Goal: Task Accomplishment & Management: Complete application form

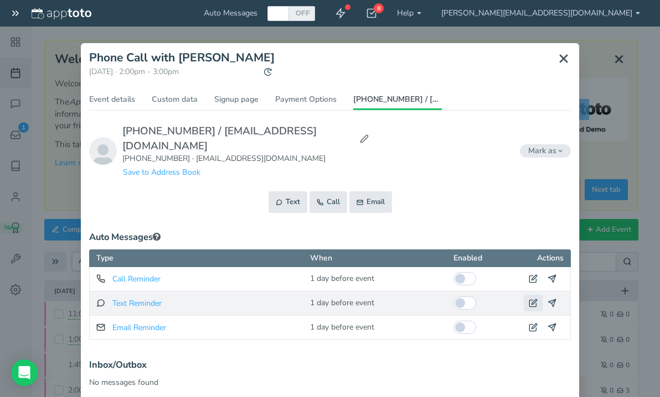
click at [529, 299] on icon at bounding box center [533, 303] width 9 height 9
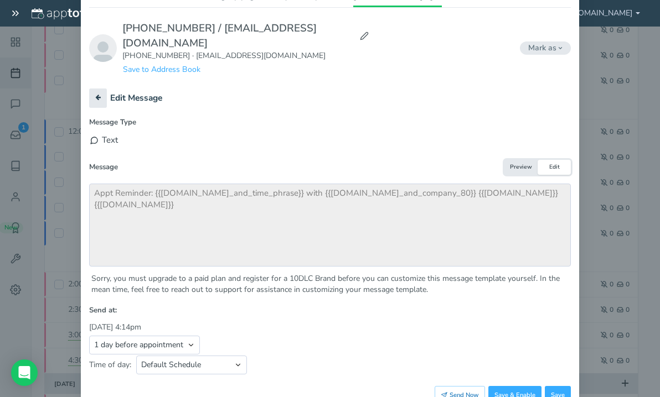
scroll to position [103, 0]
click at [189, 335] on select "Appointment start time Day of appointment 1 day before appointment 2 days befor…" at bounding box center [144, 344] width 111 height 19
click at [89, 335] on select "Appointment start time Day of appointment 1 day before appointment 2 days befor…" at bounding box center [144, 344] width 111 height 19
click at [187, 335] on select "Appointment start time Day of appointment 1 day before appointment 2 days befor…" at bounding box center [144, 344] width 111 height 19
select select "string:day_of"
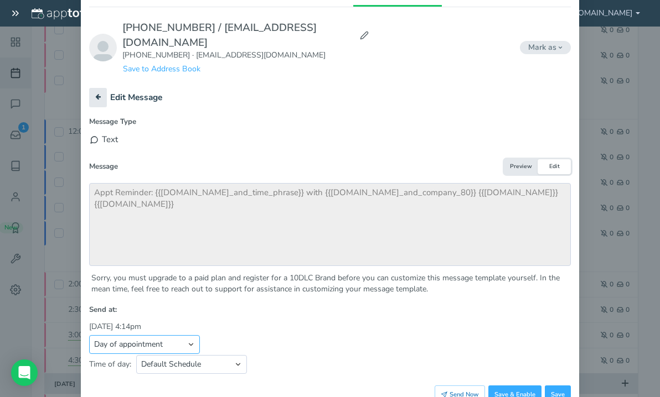
click at [89, 335] on select "Appointment start time Day of appointment 1 day before appointment 2 days befor…" at bounding box center [144, 344] width 111 height 19
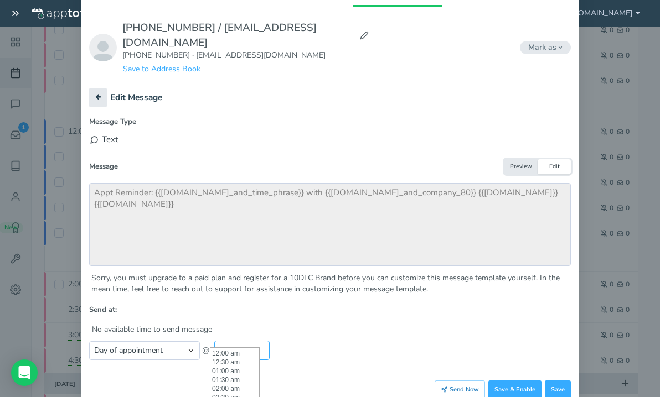
scroll to position [230, 0]
click at [243, 341] on input "01:00 pm" at bounding box center [241, 350] width 55 height 19
click at [237, 385] on li "09:30 am" at bounding box center [234, 384] width 49 height 9
type input "09:30am"
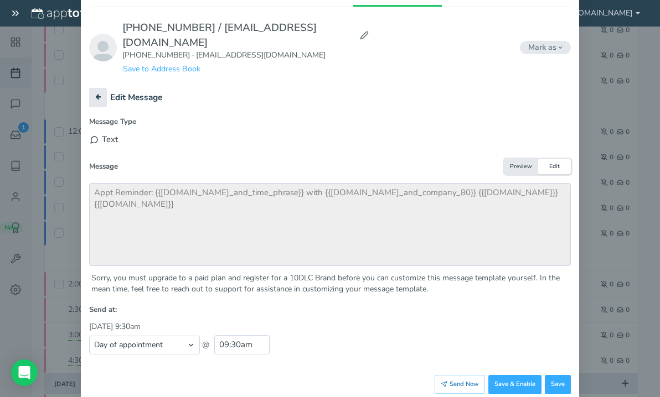
click at [298, 335] on div "Appointment start time Day of appointment 1 day before appointment 2 days befor…" at bounding box center [329, 349] width 481 height 29
click at [550, 378] on button "Save" at bounding box center [558, 384] width 26 height 19
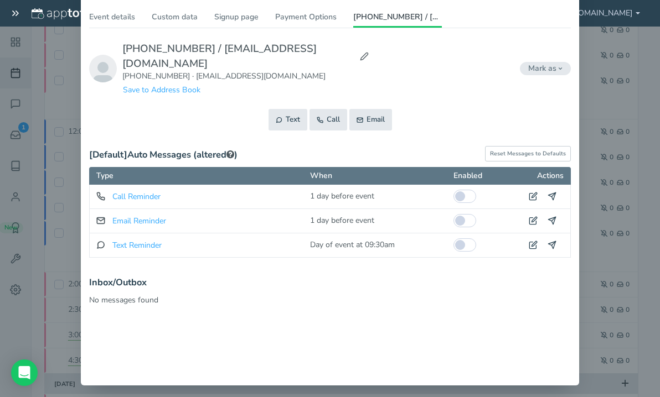
scroll to position [79, 0]
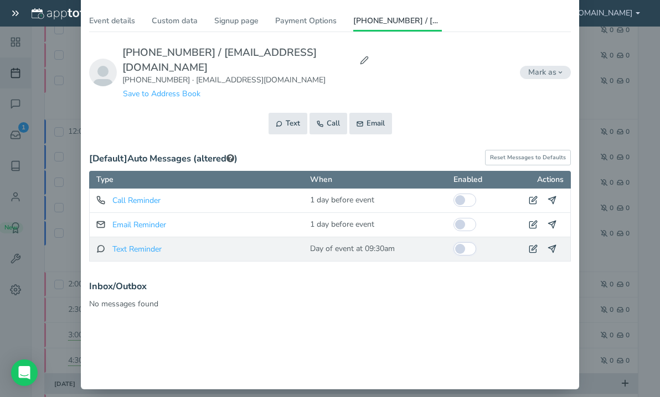
click at [460, 242] on input "checkbox" at bounding box center [464, 248] width 23 height 13
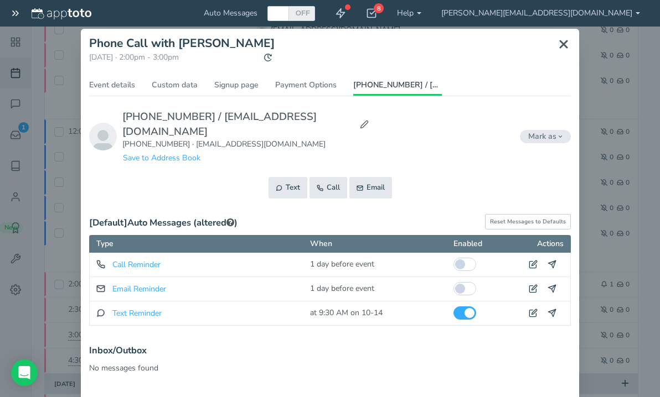
scroll to position [9, 0]
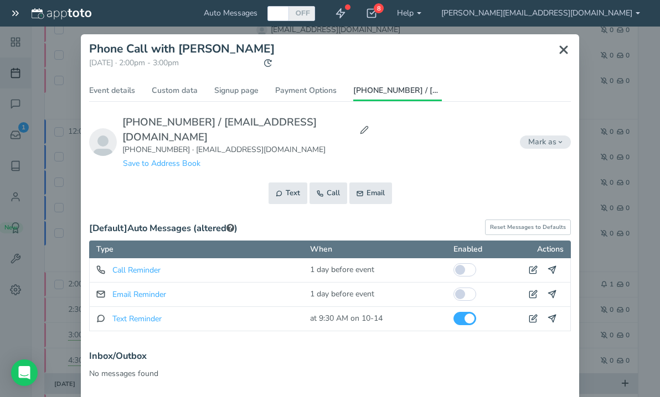
click at [560, 51] on icon at bounding box center [563, 49] width 13 height 13
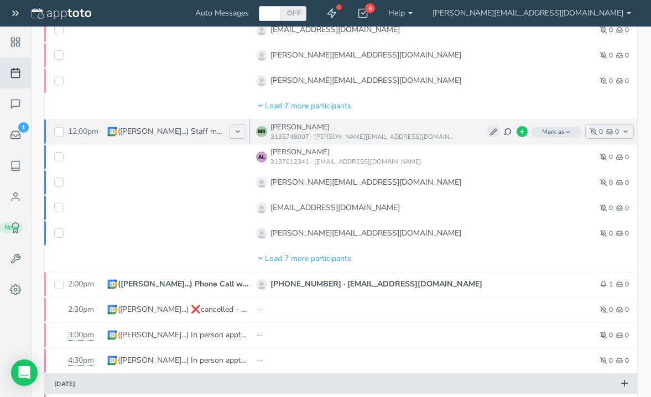
click at [488, 132] on button at bounding box center [493, 131] width 11 height 11
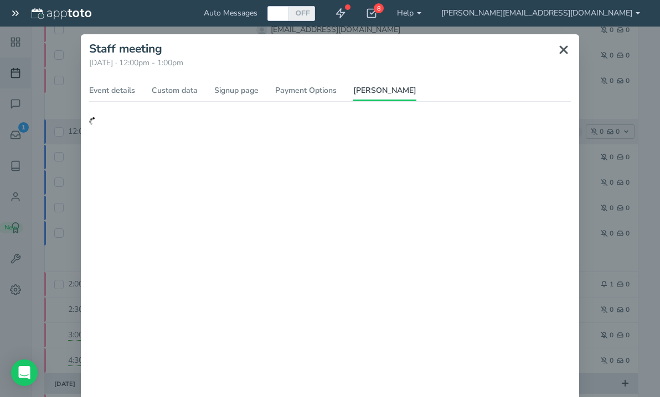
scroll to position [0, 0]
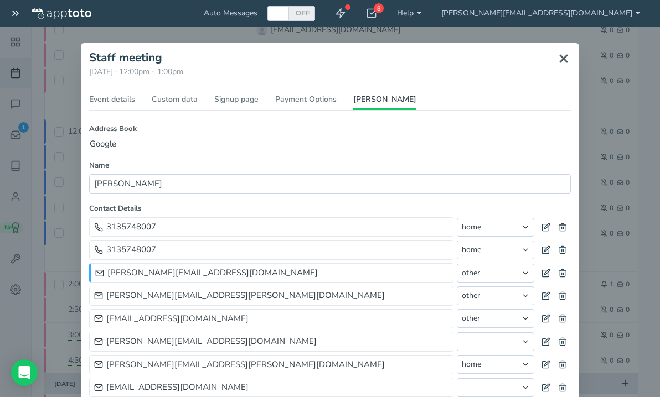
click at [557, 58] on icon at bounding box center [563, 58] width 13 height 13
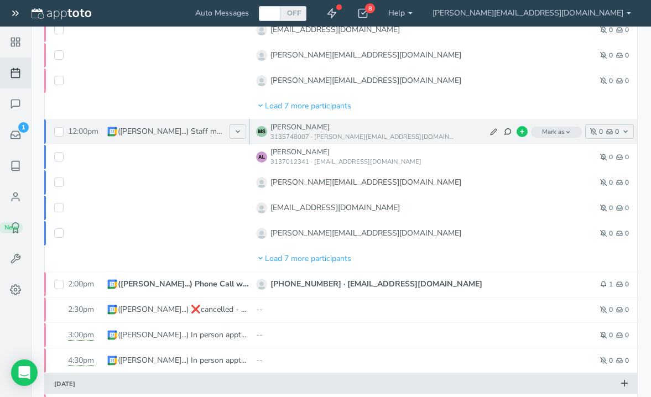
click at [186, 131] on p "([PERSON_NAME]...) Staff meeting" at bounding box center [171, 131] width 106 height 11
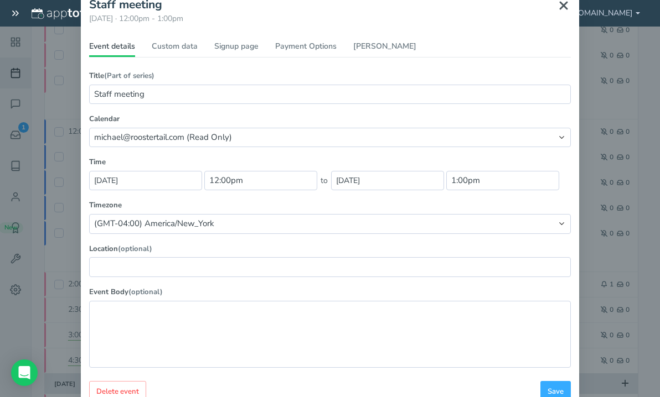
scroll to position [47, 0]
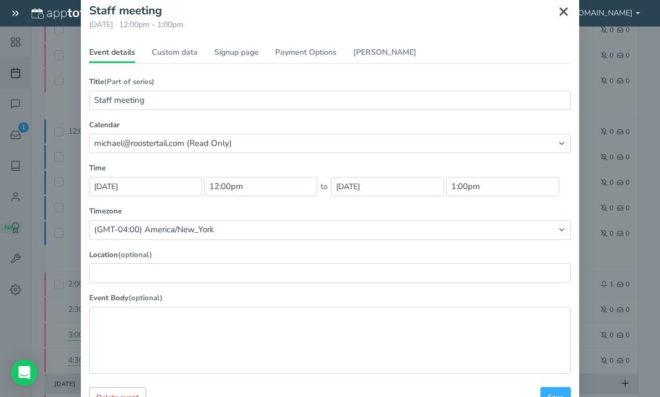
click at [560, 11] on use at bounding box center [563, 11] width 7 height 7
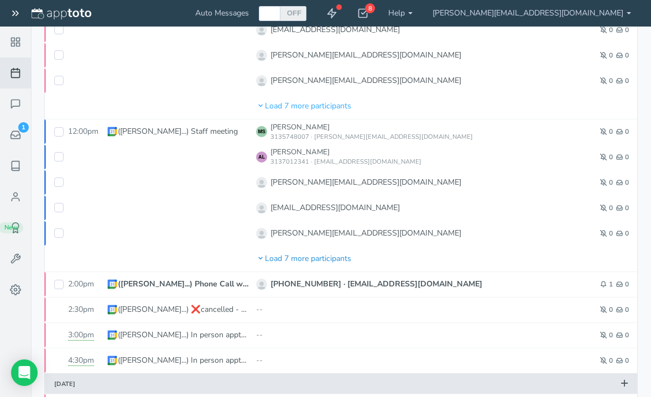
click at [350, 256] on span "s" at bounding box center [350, 258] width 4 height 11
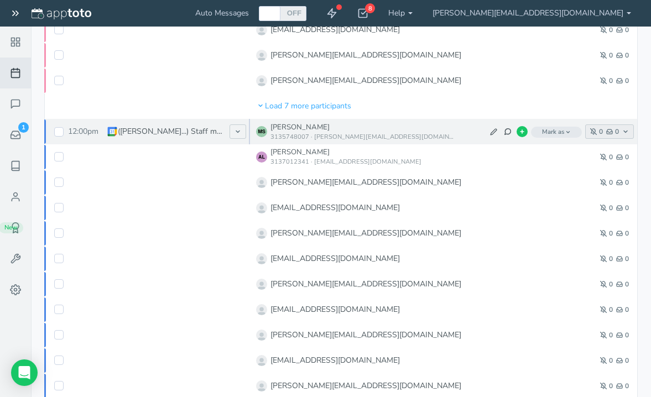
click at [602, 133] on span "0" at bounding box center [596, 131] width 13 height 7
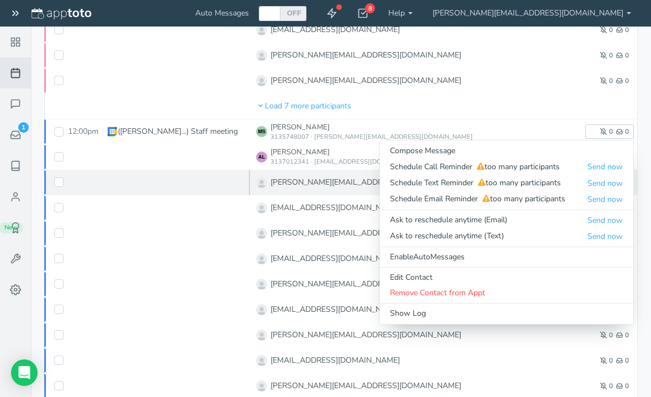
click at [162, 181] on span at bounding box center [179, 182] width 144 height 25
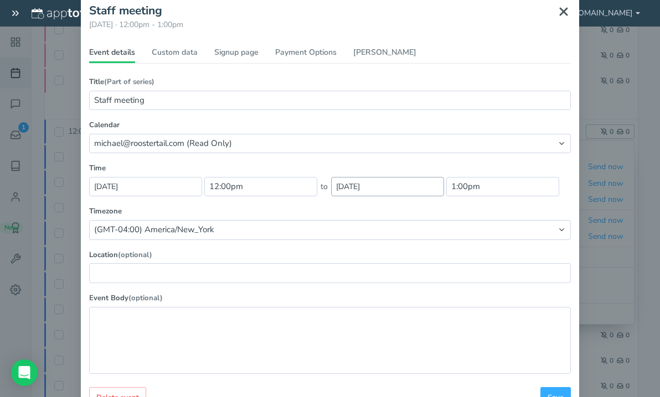
scroll to position [0, 0]
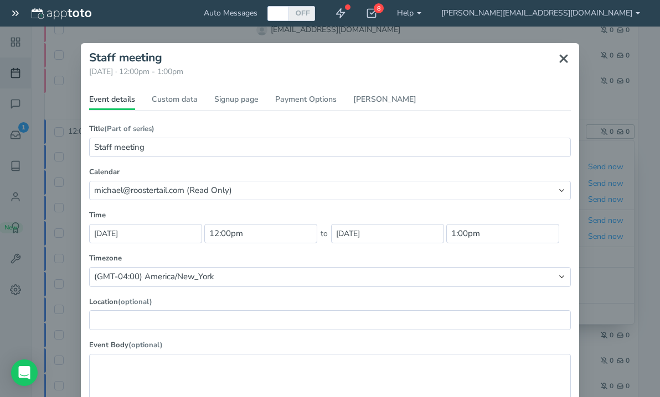
click at [562, 61] on icon at bounding box center [563, 58] width 13 height 13
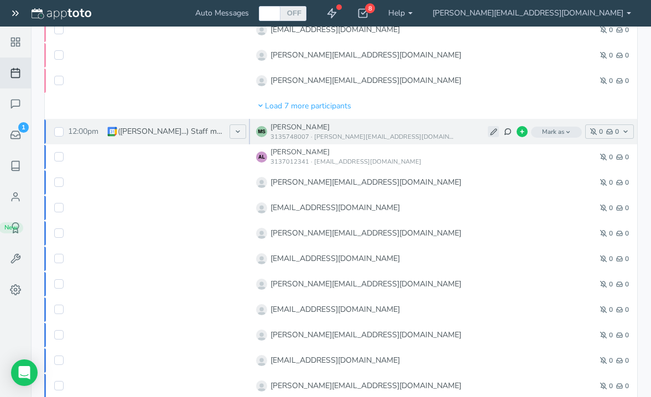
click at [491, 131] on icon at bounding box center [493, 131] width 7 height 7
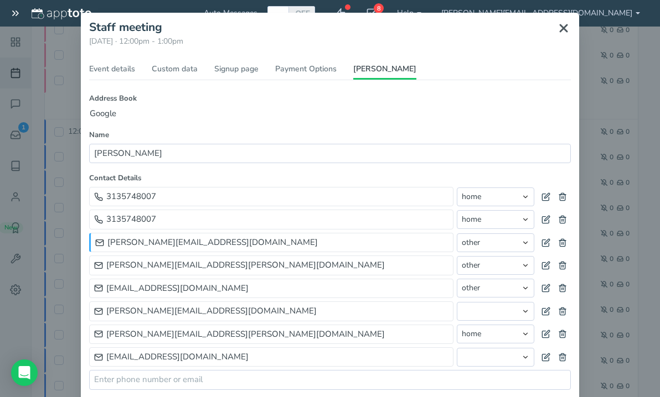
scroll to position [32, 0]
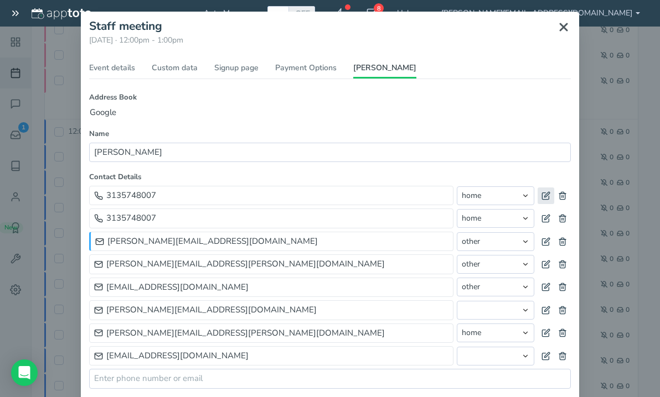
click at [542, 195] on use at bounding box center [545, 195] width 7 height 7
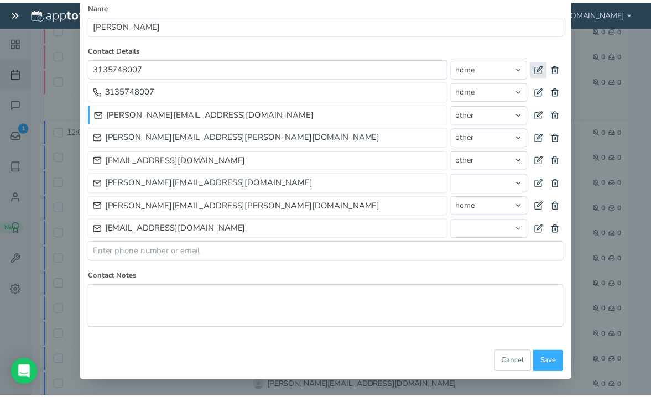
scroll to position [0, 0]
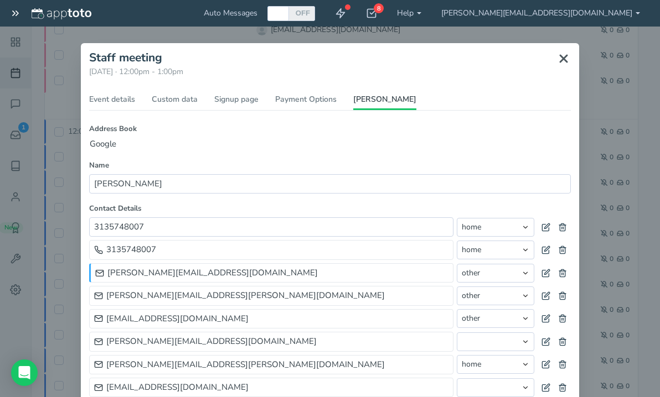
click at [557, 58] on icon at bounding box center [563, 58] width 13 height 13
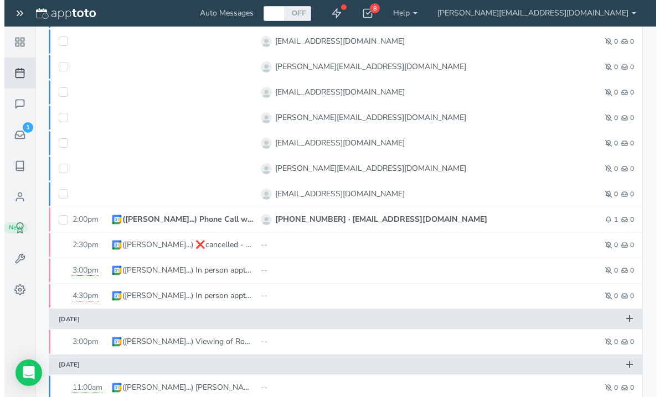
scroll to position [848, 0]
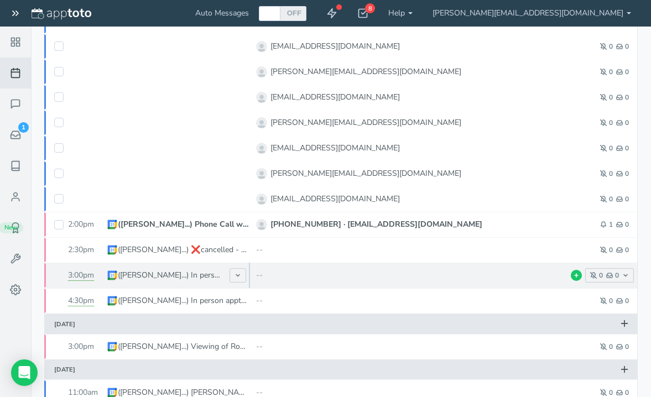
click at [527, 277] on div "--" at bounding box center [420, 275] width 329 height 11
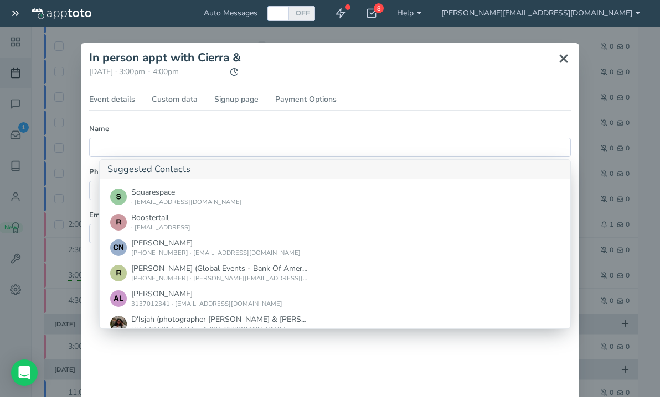
click at [462, 111] on div "Event details Custom data Signup page Payment Options Name Suggested Contacts N…" at bounding box center [329, 219] width 481 height 251
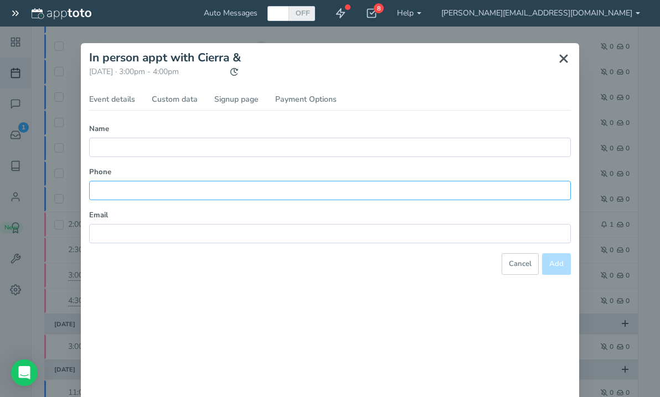
type input "(___) ___-____"
click at [216, 194] on input "(___) ___-____" at bounding box center [329, 190] width 481 height 19
type input "(___) ___-____"
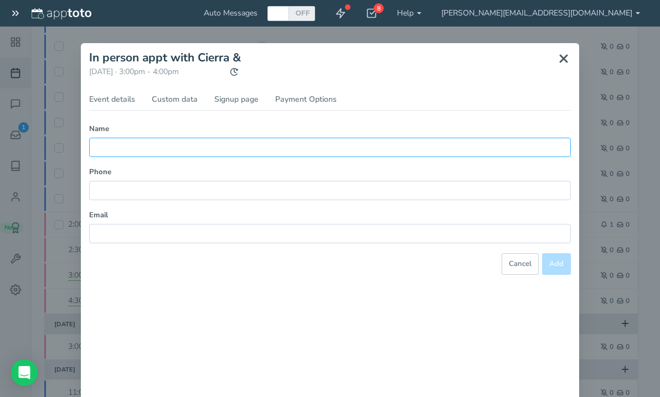
click at [150, 143] on input "text" at bounding box center [329, 147] width 481 height 19
type input "Cierra"
click at [101, 203] on div "Name Cierra Suggested Contacts No contacts found Phone Email" at bounding box center [329, 189] width 481 height 130
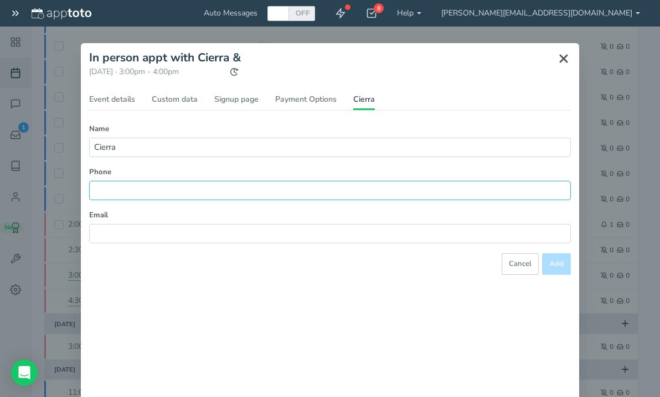
type input "(___) ___-____"
click at [100, 195] on input "(___) ___-____" at bounding box center [329, 190] width 481 height 19
type input "[PHONE_NUMBER]"
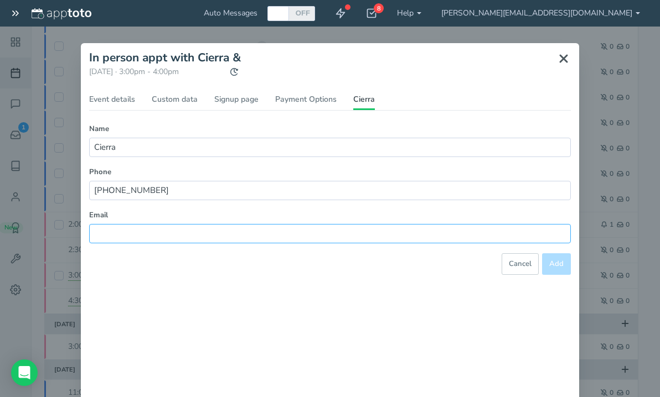
click at [160, 232] on input "text" at bounding box center [329, 233] width 481 height 19
paste input "[EMAIL_ADDRESS][DOMAIN_NAME]"
type input "[EMAIL_ADDRESS][DOMAIN_NAME]"
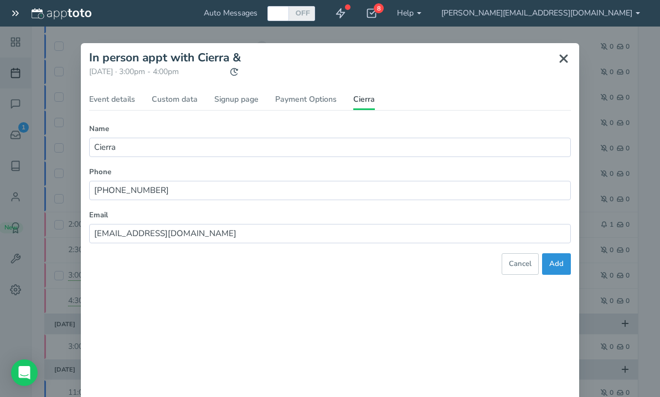
click at [551, 262] on span "Add" at bounding box center [556, 264] width 14 height 11
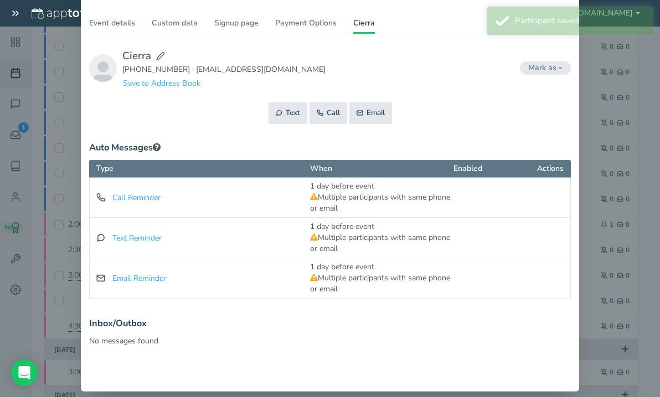
scroll to position [87, 0]
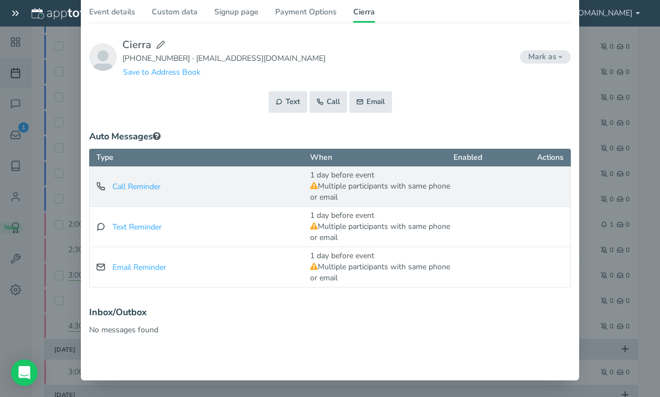
click at [464, 197] on div "Call Reminder to All Participants Failed to send at [GEOGRAPHIC_DATA] Sent at 1…" at bounding box center [329, 187] width 481 height 40
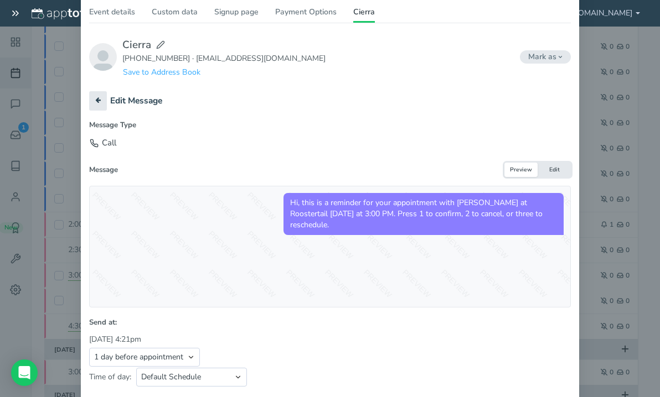
scroll to position [133, 0]
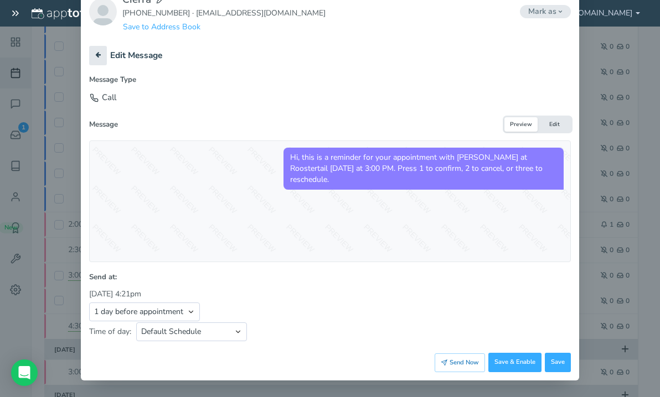
click at [308, 319] on div "Appointment start time Day of appointment 1 day before appointment 2 days befor…" at bounding box center [329, 312] width 481 height 19
click at [89, 50] on button at bounding box center [98, 55] width 18 height 19
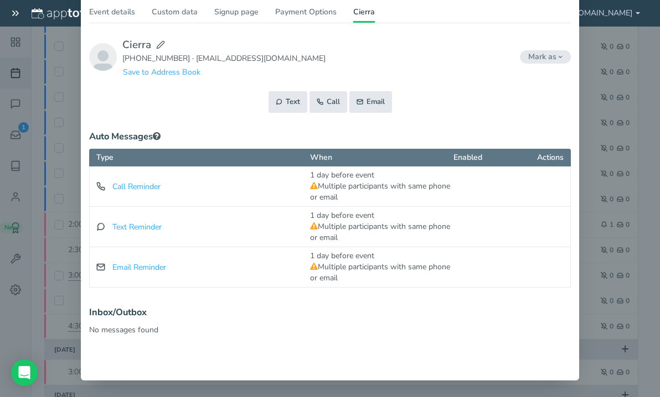
scroll to position [87, 0]
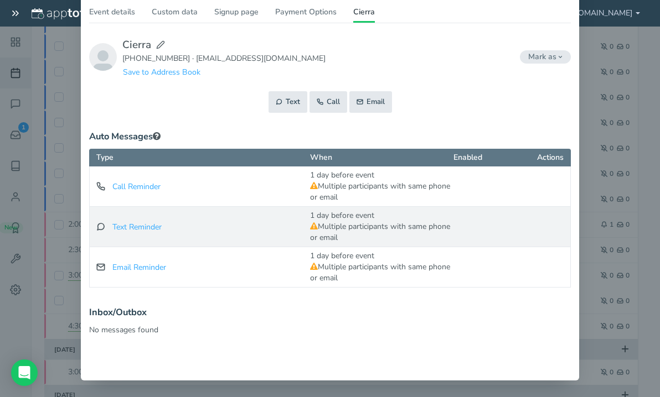
click at [496, 236] on div "Text Reminder to All Participants Failed to send at [GEOGRAPHIC_DATA] Sent at 1…" at bounding box center [329, 227] width 481 height 40
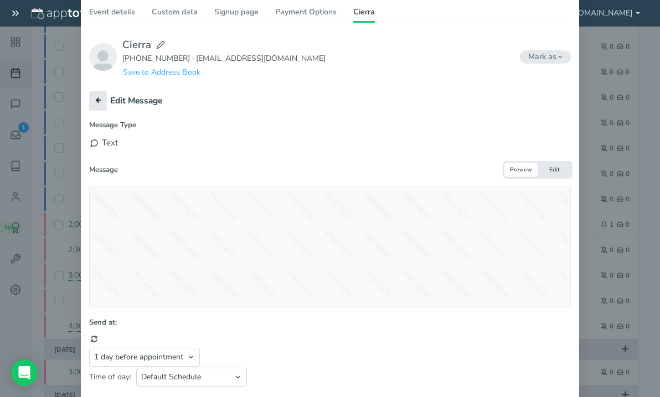
scroll to position [133, 0]
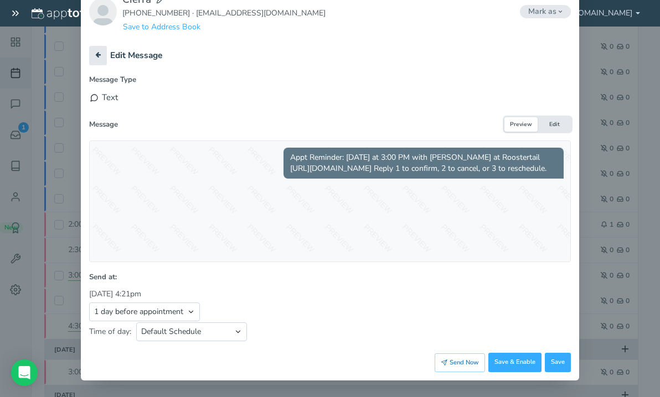
click at [546, 120] on button "Edit" at bounding box center [553, 124] width 33 height 15
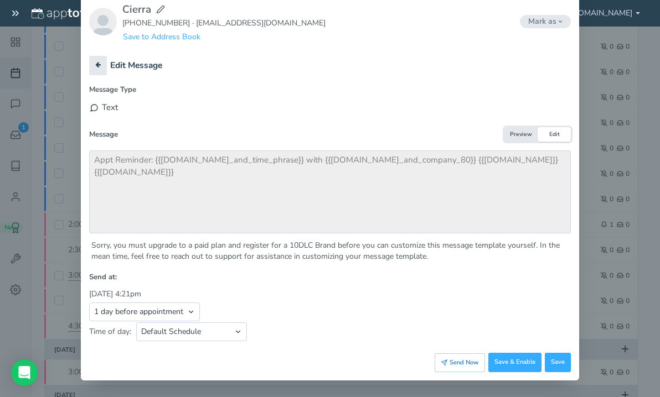
scroll to position [123, 0]
click at [521, 132] on button "Preview" at bounding box center [520, 134] width 33 height 15
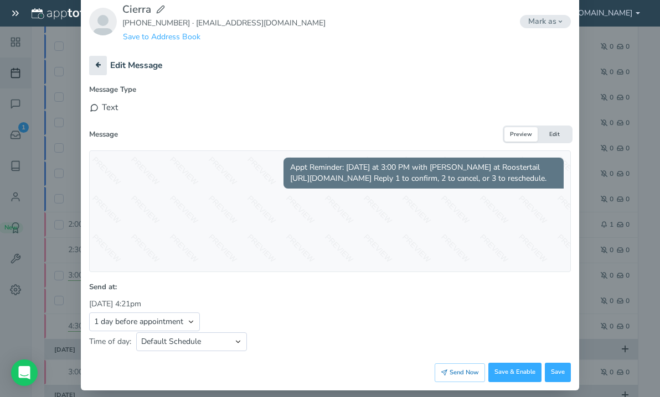
click at [455, 95] on div "Message Type Text" at bounding box center [329, 101] width 481 height 33
click at [139, 304] on div "[DATE] 4:21pm" at bounding box center [115, 304] width 52 height 11
click at [174, 318] on select "Appointment start time Day of appointment 1 day before appointment 2 days befor…" at bounding box center [144, 322] width 111 height 19
click at [89, 313] on select "Appointment start time Day of appointment 1 day before appointment 2 days befor…" at bounding box center [144, 322] width 111 height 19
click at [220, 341] on select "Default Schedule Custom Schedule" at bounding box center [191, 342] width 111 height 19
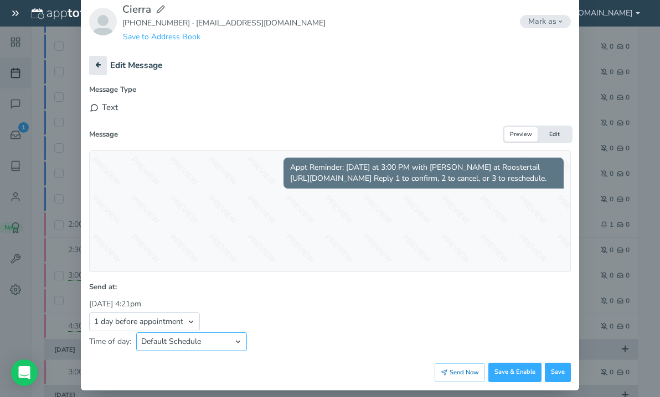
select select "string:custom"
click at [136, 333] on select "Default Schedule Custom Schedule" at bounding box center [191, 342] width 111 height 19
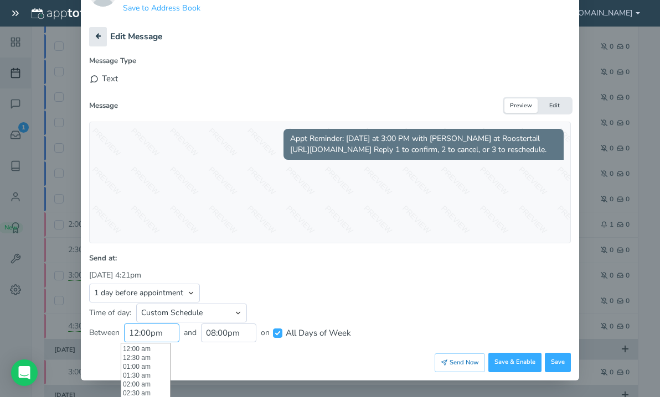
scroll to position [213, 0]
drag, startPoint x: 136, startPoint y: 330, endPoint x: 113, endPoint y: 330, distance: 23.2
click at [115, 330] on div "Between 12:00pm and 08:00pm on All Days of Week" at bounding box center [329, 333] width 481 height 19
type input "5:00pm"
click at [286, 308] on div "Time of day: Default Schedule Custom Schedule Between 5:00pm and 08:00pm on All…" at bounding box center [329, 323] width 481 height 40
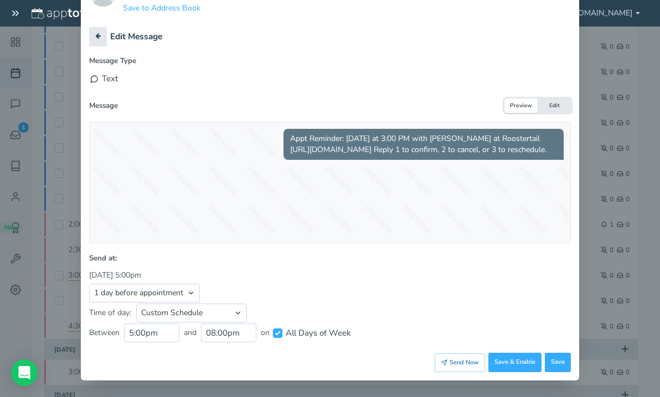
click at [273, 333] on input "All Days of Week" at bounding box center [277, 333] width 9 height 9
checkbox input "false"
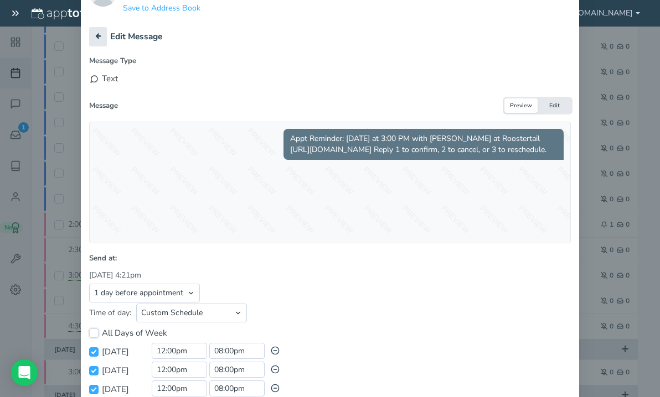
click at [91, 332] on input "All Days of Week" at bounding box center [93, 333] width 9 height 9
type input "09:00 am"
type input "05:00 pm"
checkbox input "true"
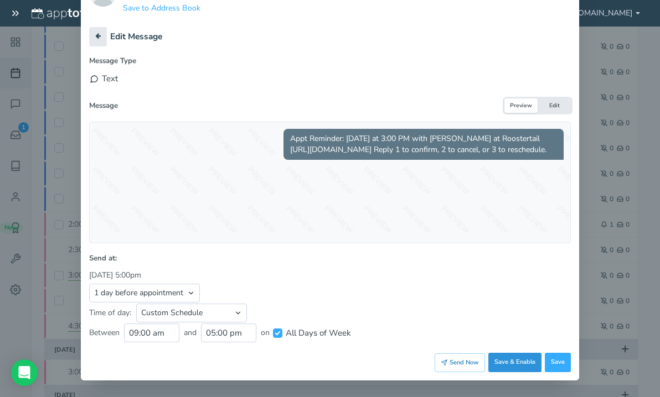
click at [521, 363] on button "Save & Enable" at bounding box center [514, 362] width 53 height 19
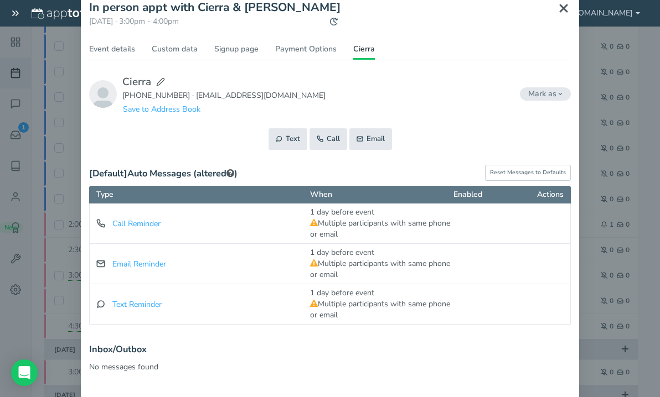
scroll to position [36, 0]
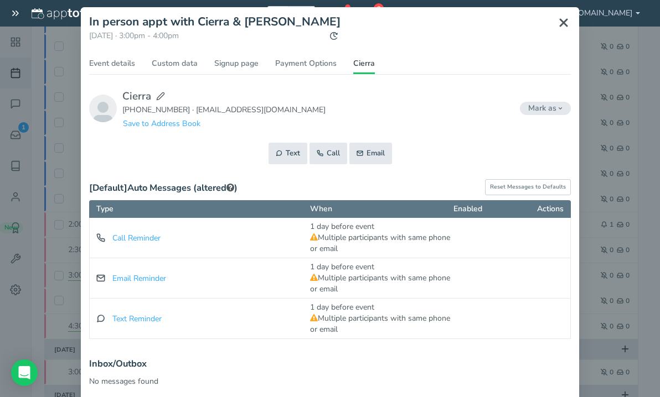
click at [560, 24] on use at bounding box center [563, 22] width 7 height 7
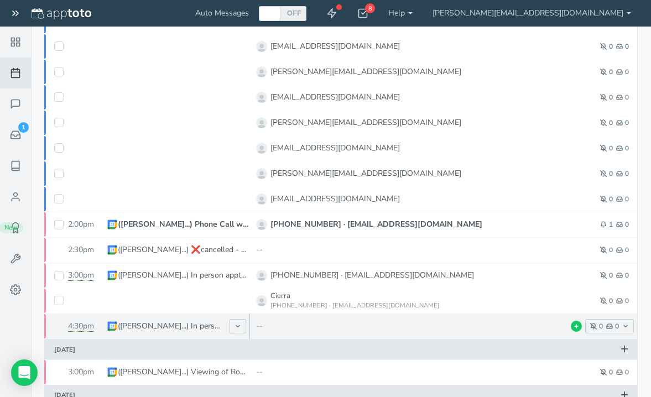
click at [541, 327] on div "--" at bounding box center [420, 326] width 329 height 11
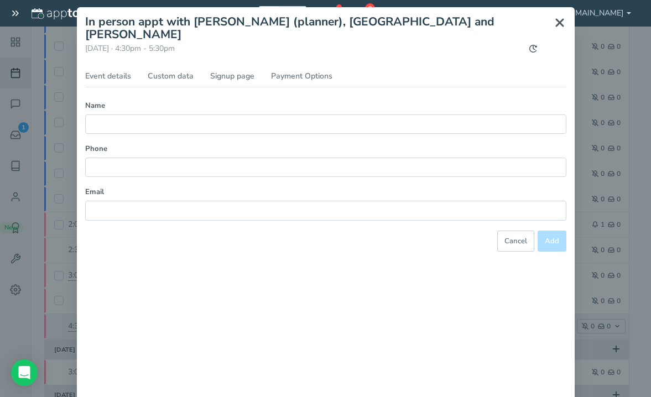
scroll to position [0, 0]
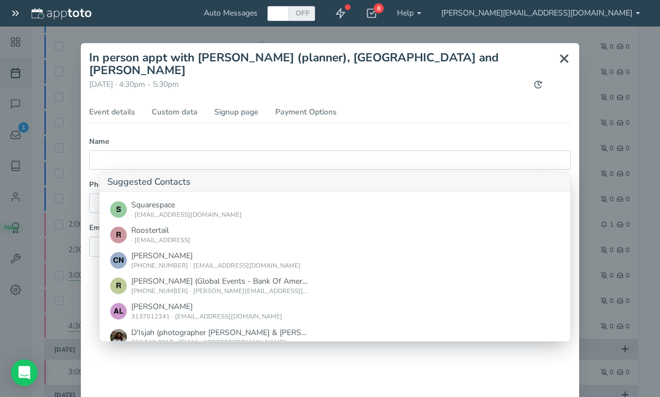
click at [536, 107] on ul "Event details Custom data Signup page Payment Options" at bounding box center [329, 115] width 481 height 17
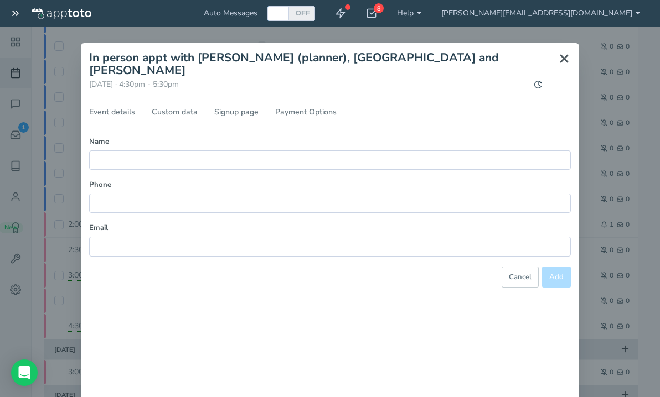
click at [142, 161] on div "Name" at bounding box center [329, 158] width 481 height 43
click at [135, 151] on input "text" at bounding box center [329, 160] width 481 height 19
click at [562, 59] on icon at bounding box center [563, 58] width 13 height 13
